Goal: Navigation & Orientation: Find specific page/section

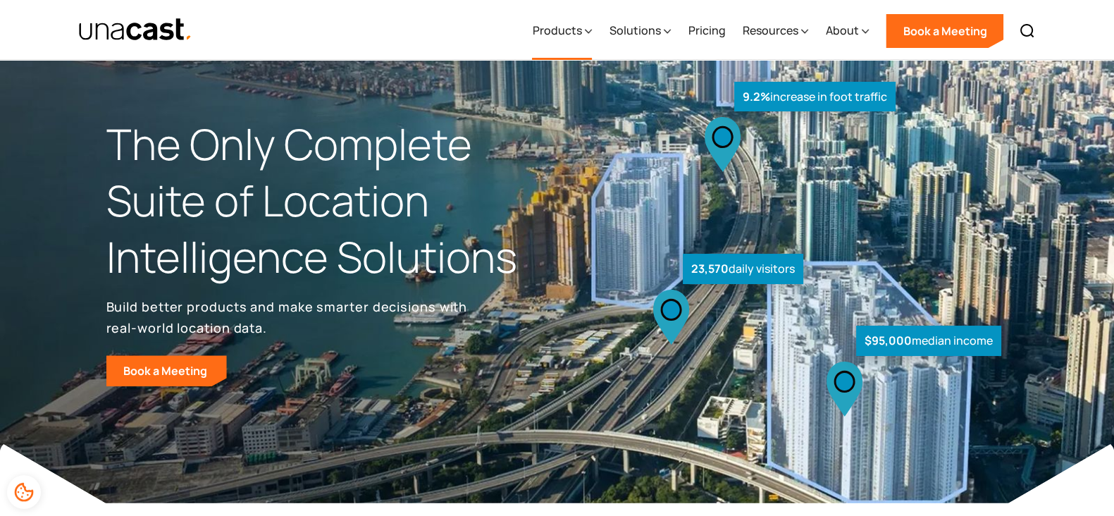
click at [551, 38] on div "Products" at bounding box center [556, 30] width 49 height 17
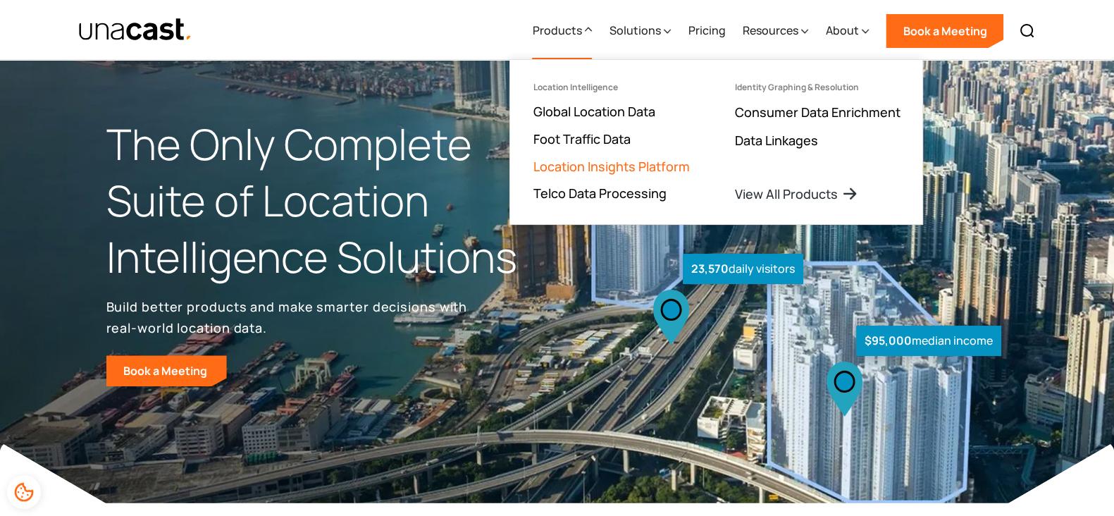
click at [541, 158] on link "Location Insights Platform" at bounding box center [611, 166] width 156 height 17
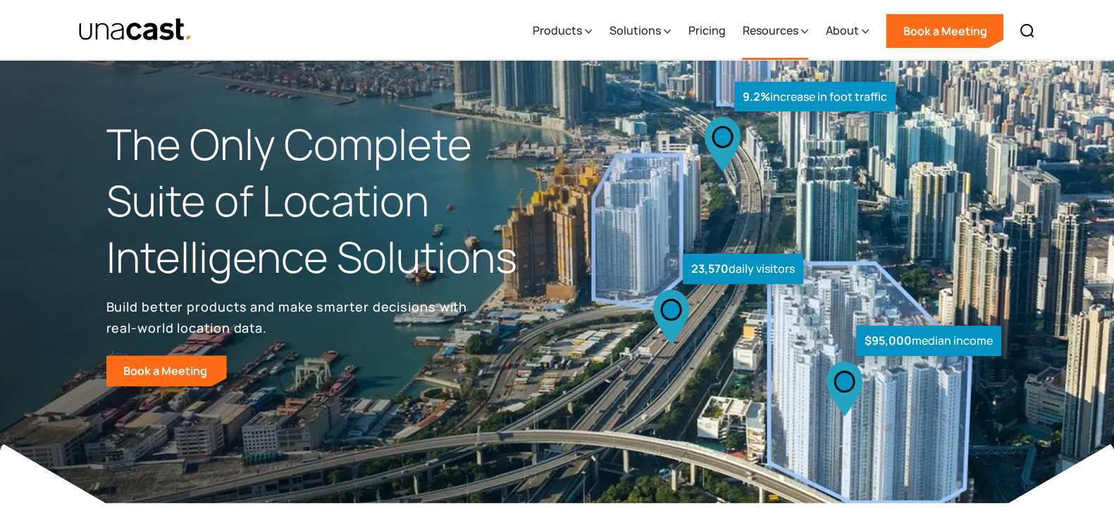
click at [786, 35] on div "Resources" at bounding box center [770, 30] width 56 height 17
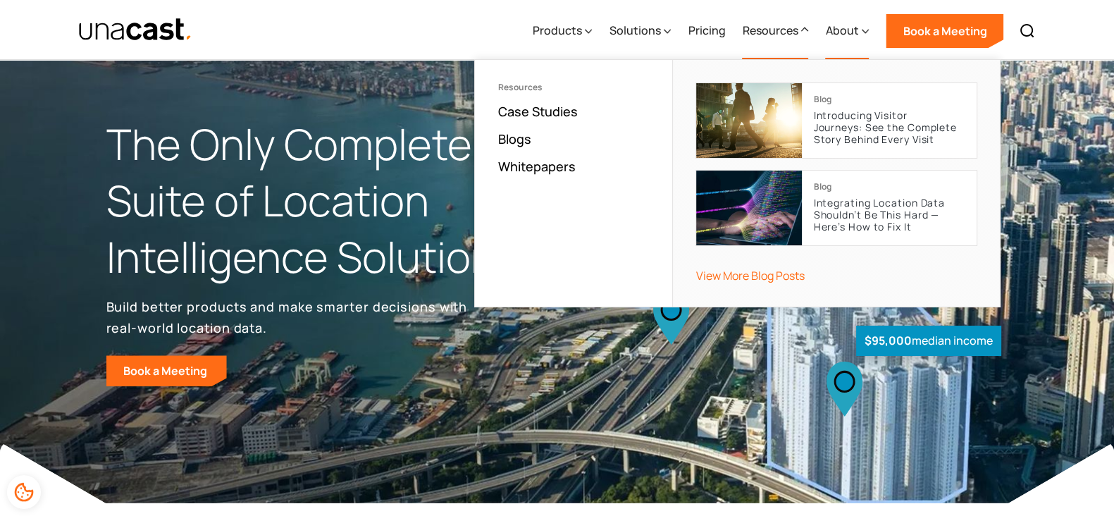
click at [839, 32] on div "About" at bounding box center [841, 30] width 33 height 17
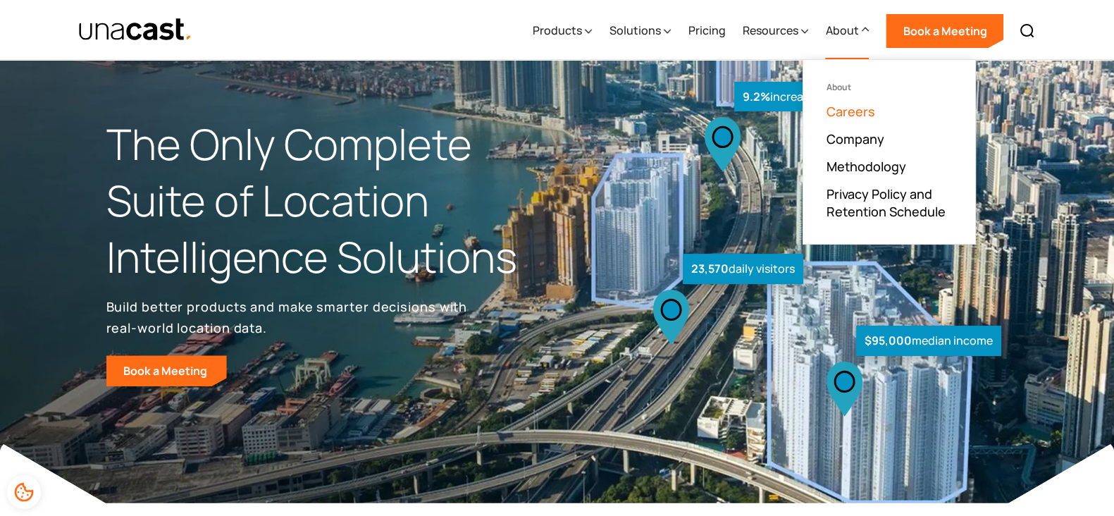
click at [839, 113] on link "Careers" at bounding box center [850, 111] width 49 height 17
